Goal: Find specific page/section: Find specific page/section

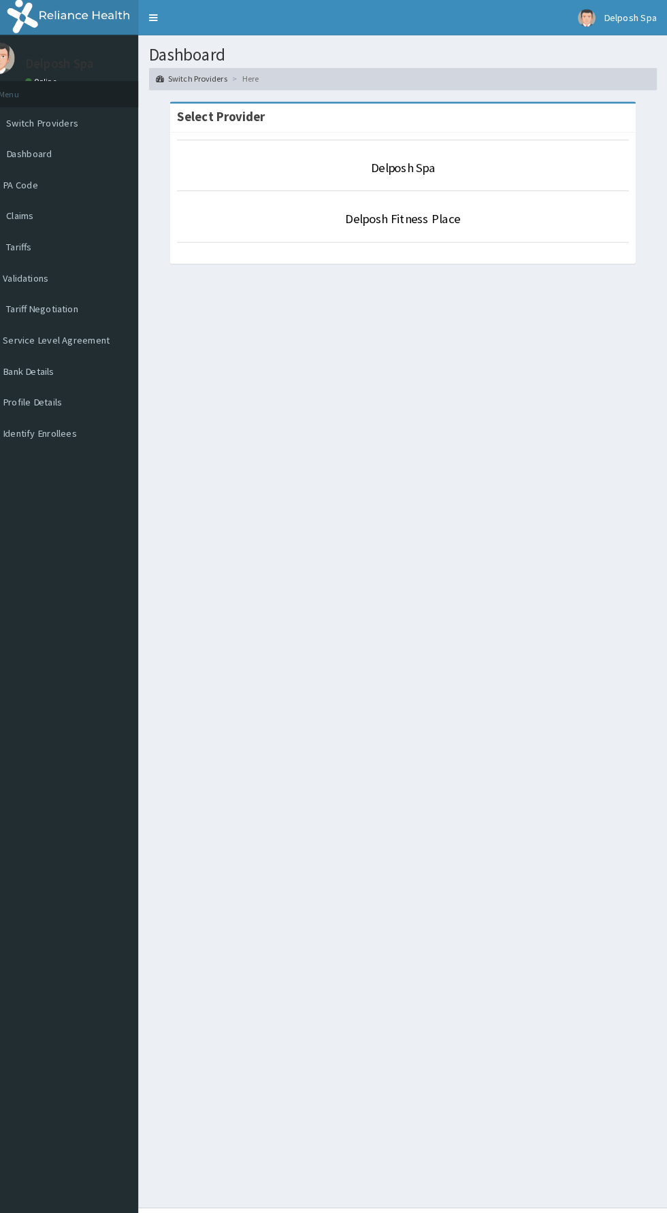
click at [512, 171] on li "Delposh Spa" at bounding box center [412, 160] width 436 height 50
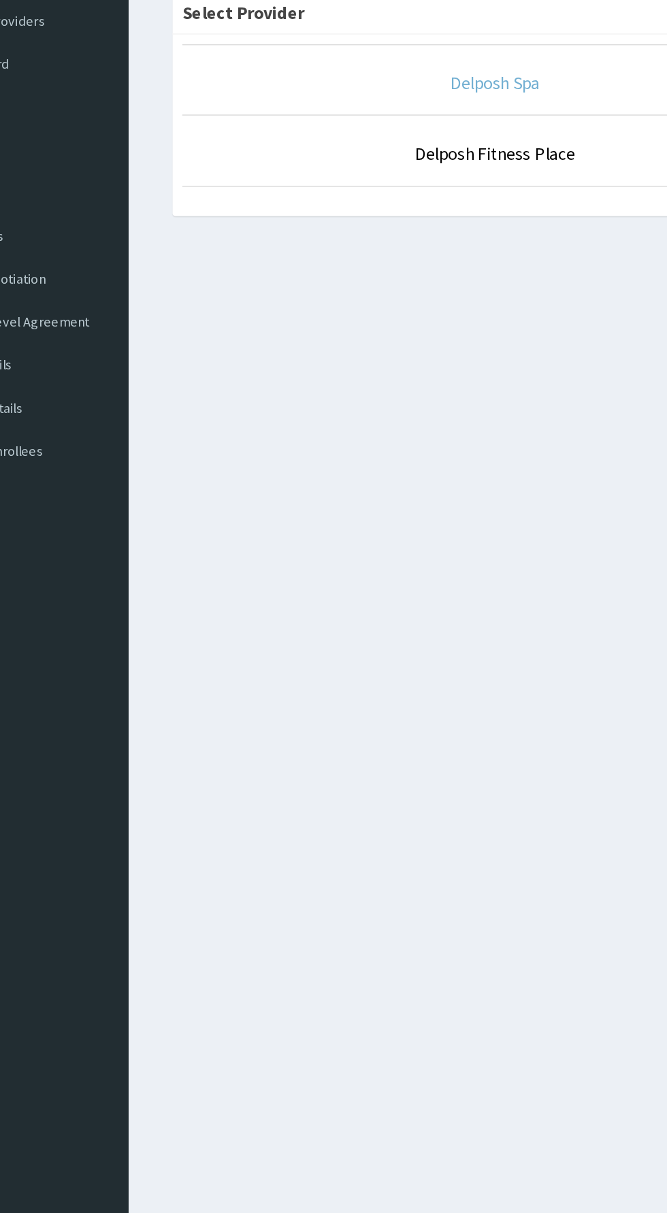
click at [414, 165] on link "Delposh Spa" at bounding box center [412, 162] width 62 height 16
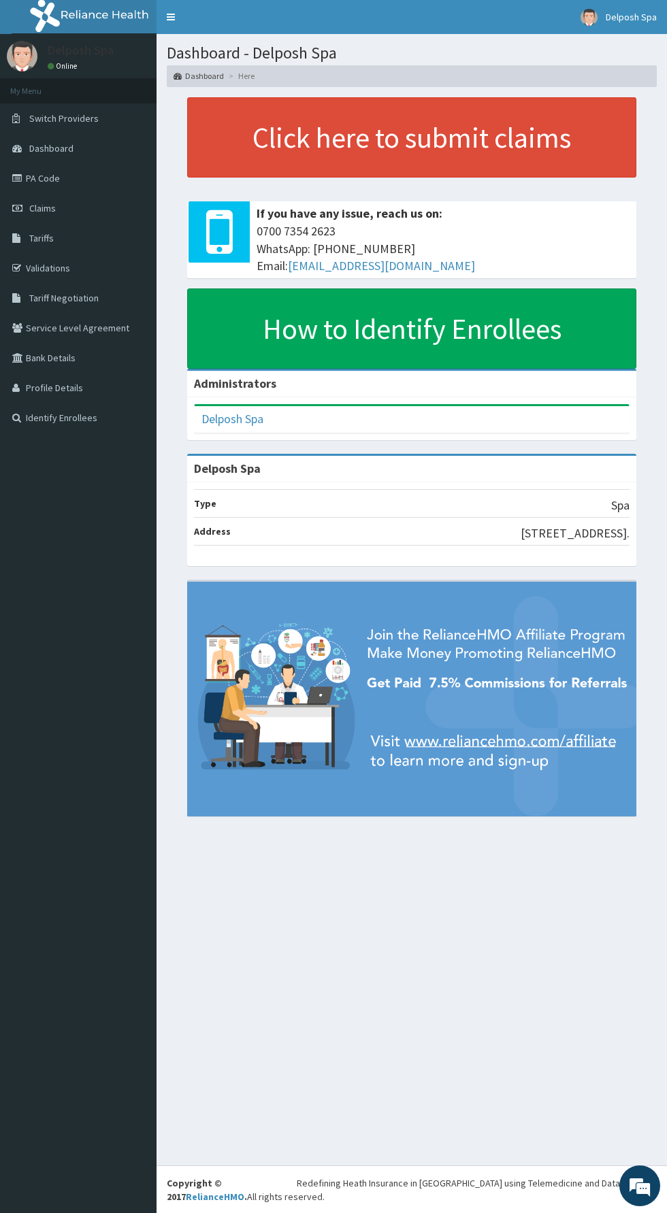
click at [91, 184] on link "PA Code" at bounding box center [78, 178] width 157 height 30
